Goal: Task Accomplishment & Management: Use online tool/utility

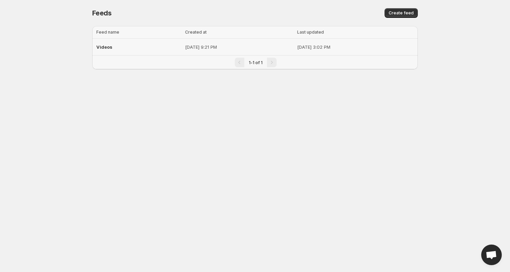
click at [209, 48] on p "[DATE] 9:21 PM" at bounding box center [239, 47] width 108 height 7
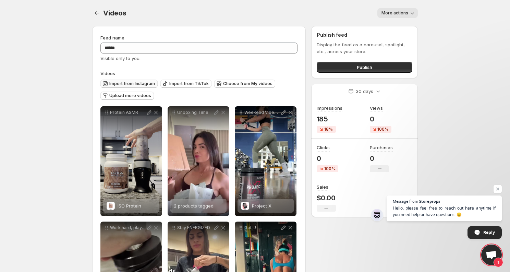
click at [135, 84] on span "Import from Instagram" at bounding box center [132, 83] width 46 height 5
click at [96, 13] on icon "Settings" at bounding box center [97, 12] width 4 height 3
